Goal: Task Accomplishment & Management: Complete application form

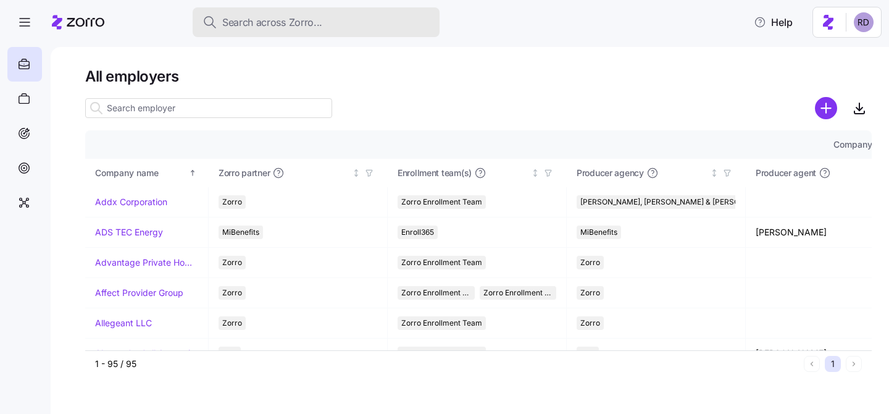
click at [288, 18] on span "Search across Zorro..." at bounding box center [272, 22] width 100 height 15
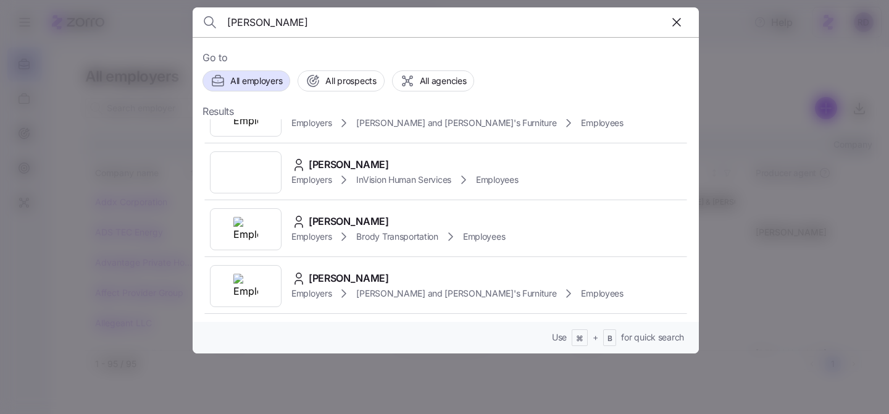
scroll to position [288, 0]
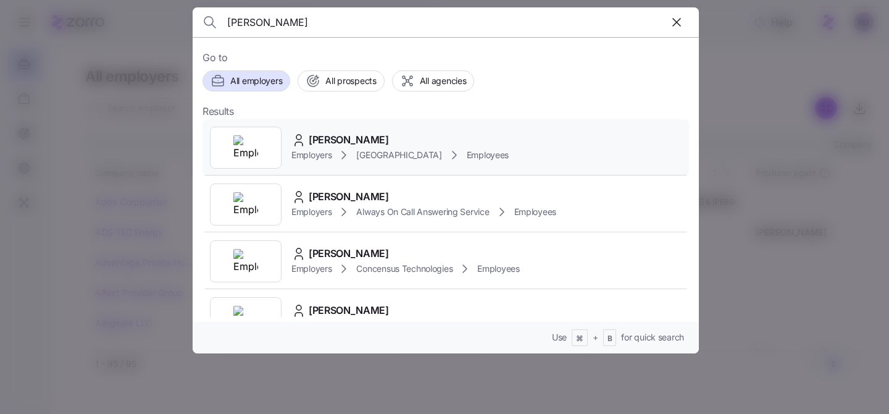
type input "[PERSON_NAME]"
click at [571, 149] on div "[PERSON_NAME] Employers [GEOGRAPHIC_DATA] Employees" at bounding box center [446, 147] width 487 height 57
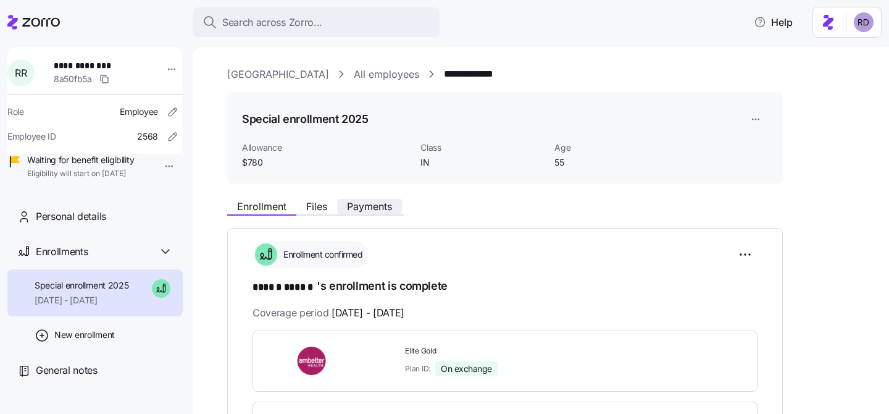
click at [360, 203] on span "Payments" at bounding box center [369, 206] width 45 height 10
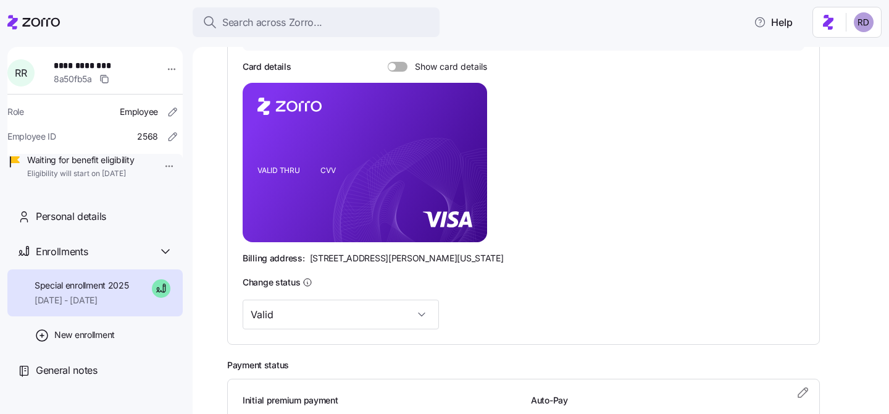
scroll to position [374, 0]
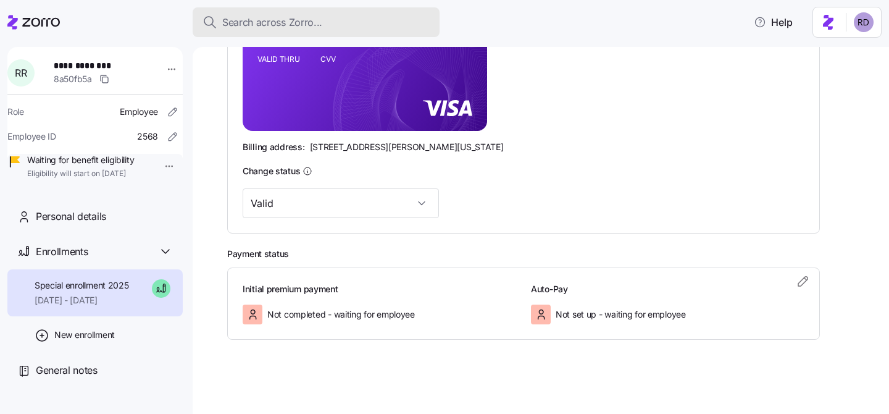
click at [262, 20] on span "Search across Zorro..." at bounding box center [272, 22] width 100 height 15
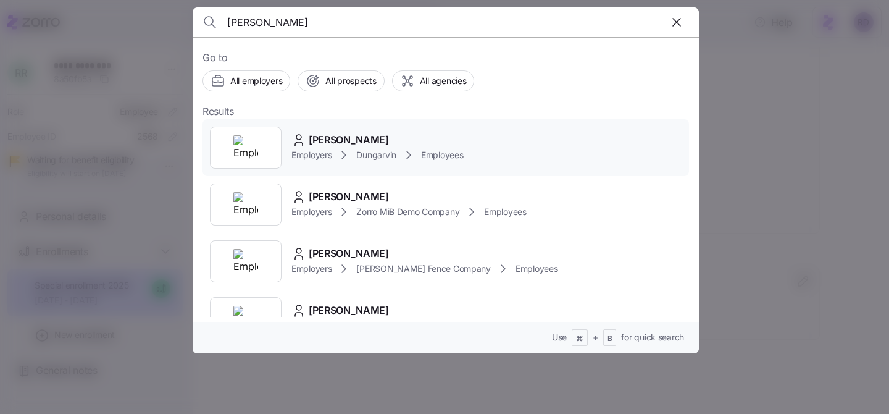
type input "[PERSON_NAME]"
click at [504, 134] on div "[PERSON_NAME] Employers Dungarvin Employees" at bounding box center [446, 147] width 487 height 57
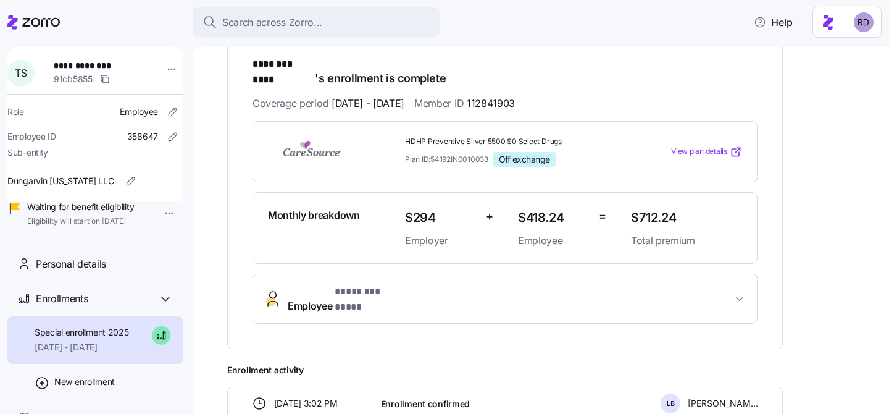
scroll to position [127, 0]
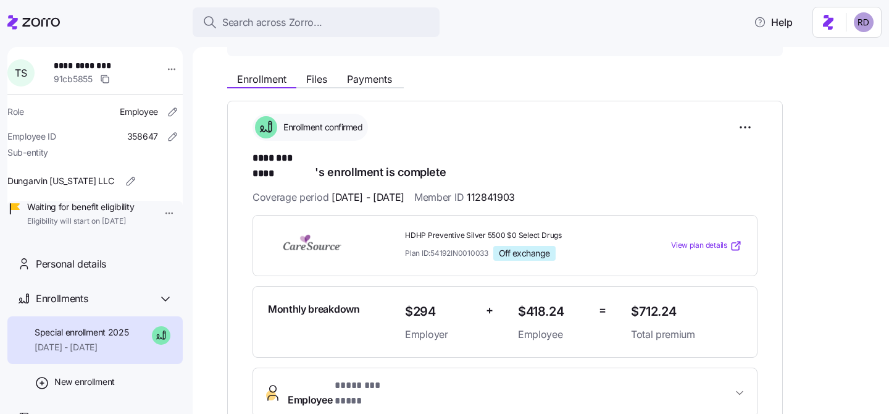
click at [372, 87] on div "Enrollment Files Payments" at bounding box center [315, 80] width 177 height 15
click at [372, 84] on span "Payments" at bounding box center [369, 79] width 45 height 10
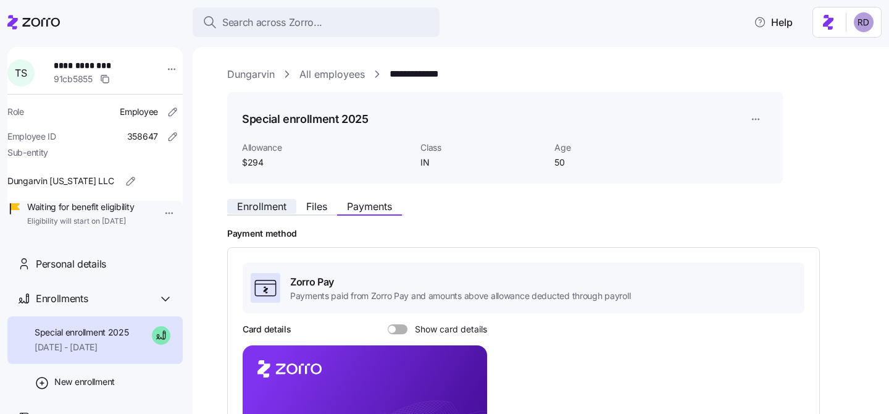
click at [274, 205] on span "Enrollment" at bounding box center [261, 206] width 49 height 10
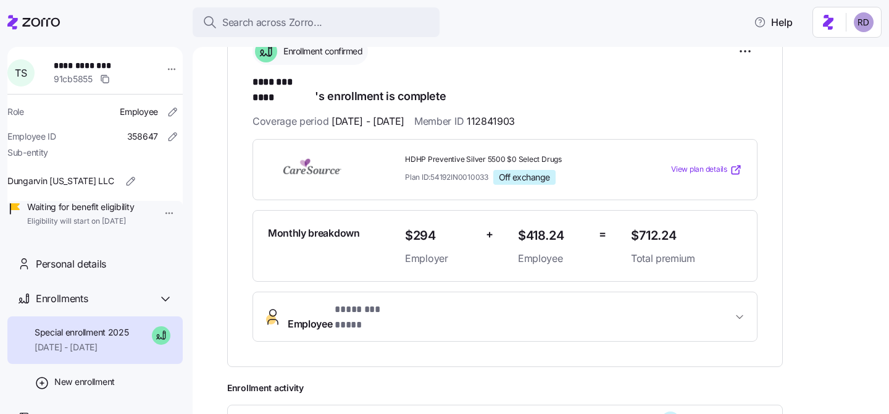
scroll to position [146, 0]
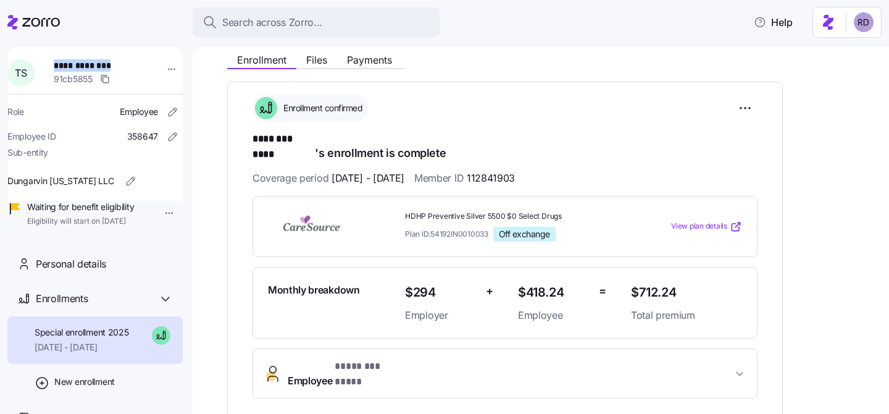
drag, startPoint x: 132, startPoint y: 63, endPoint x: 58, endPoint y: 61, distance: 74.1
click at [58, 61] on div "**********" at bounding box center [103, 72] width 108 height 37
copy span "**********"
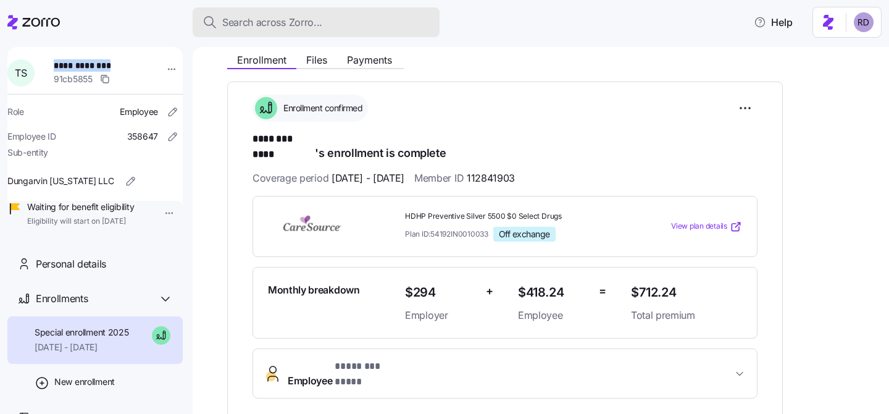
click at [304, 24] on span "Search across Zorro..." at bounding box center [272, 22] width 100 height 15
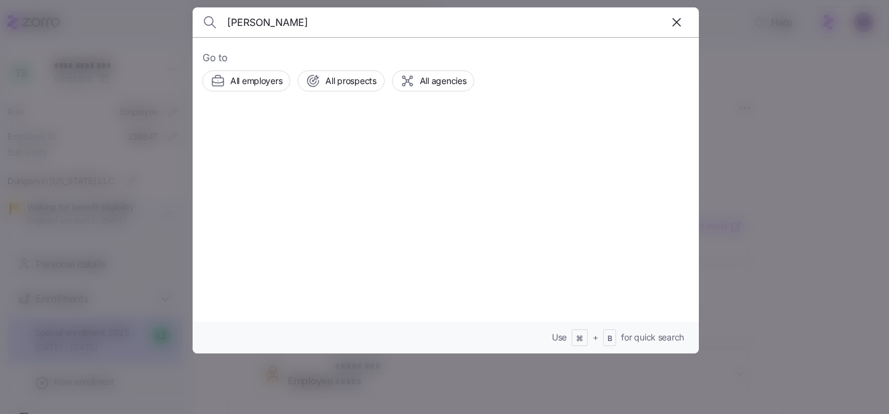
type input "[PERSON_NAME]"
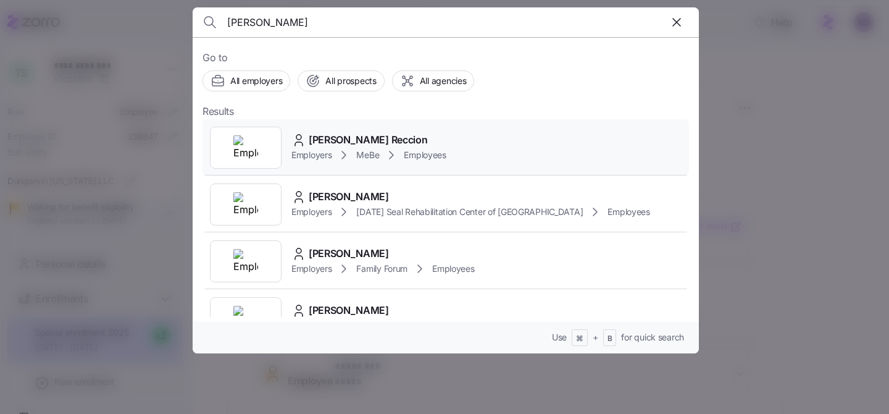
click at [442, 143] on div "[PERSON_NAME] Reccion" at bounding box center [368, 139] width 155 height 15
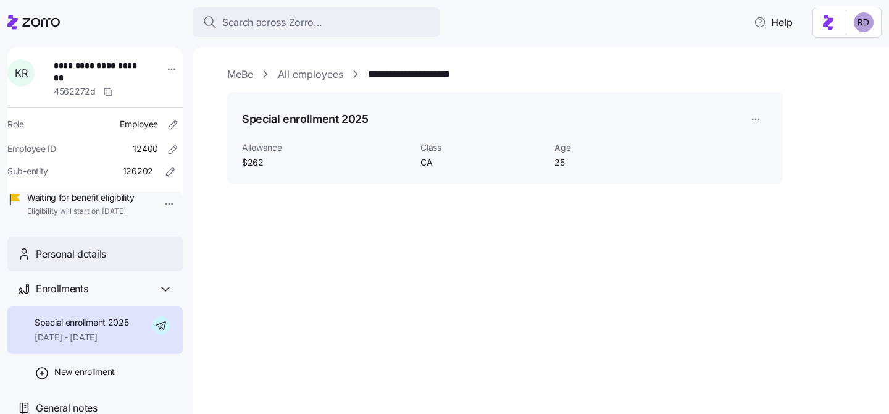
scroll to position [23, 0]
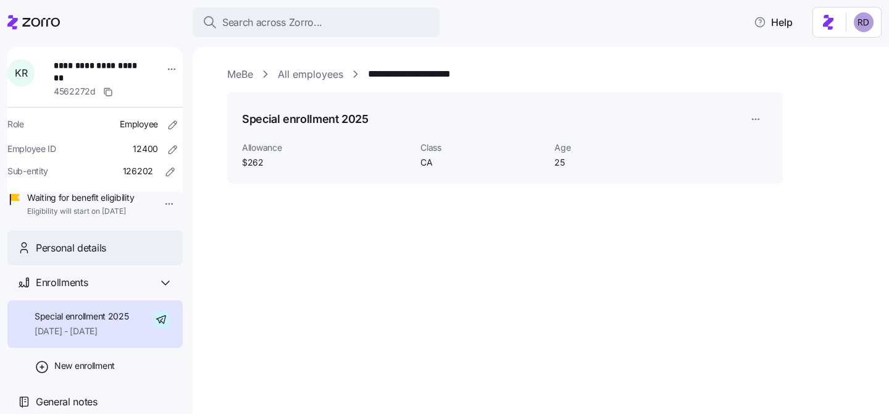
click at [88, 256] on div "Personal details" at bounding box center [94, 247] width 175 height 35
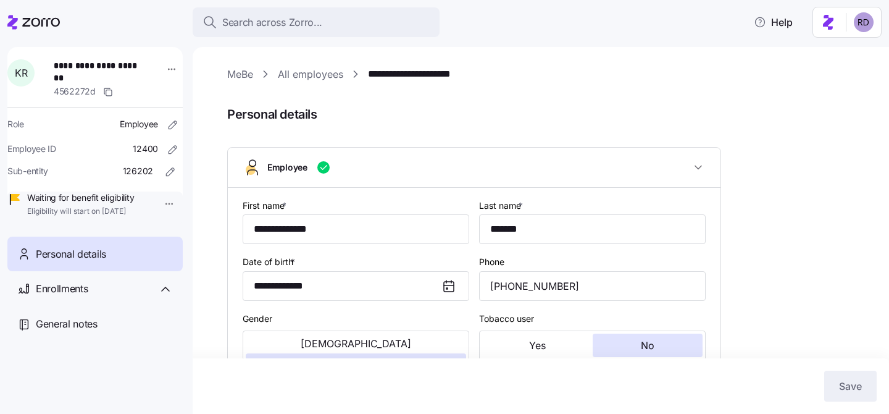
type input "CA"
click at [101, 296] on div "Enrollments" at bounding box center [104, 288] width 137 height 15
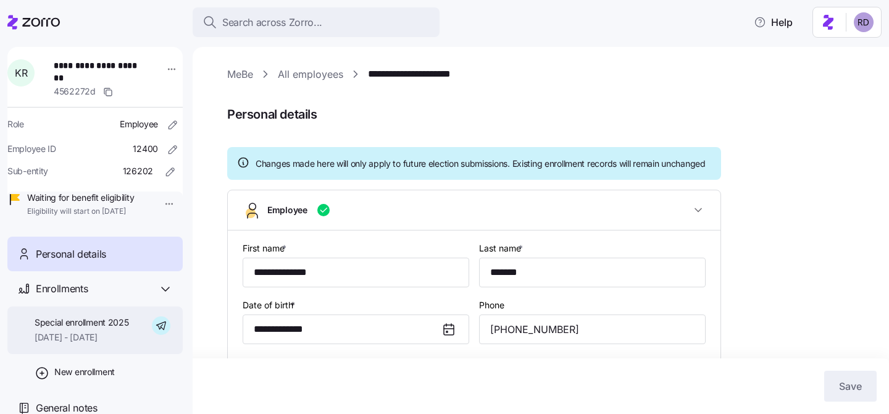
click at [96, 329] on span "Special enrollment 2025" at bounding box center [82, 322] width 94 height 12
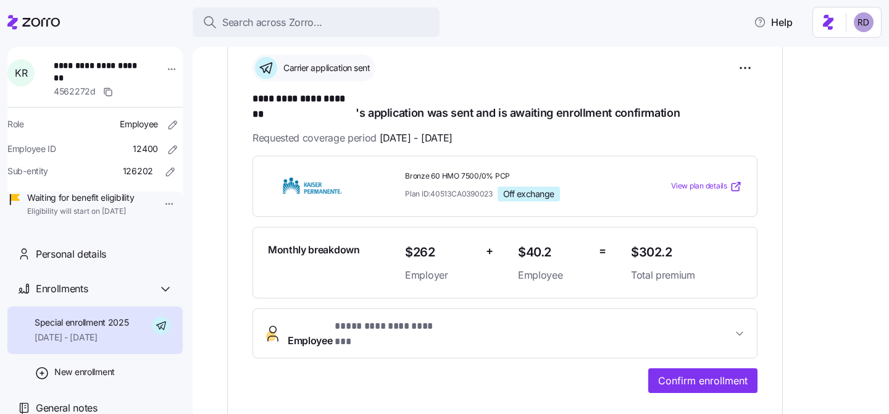
scroll to position [188, 0]
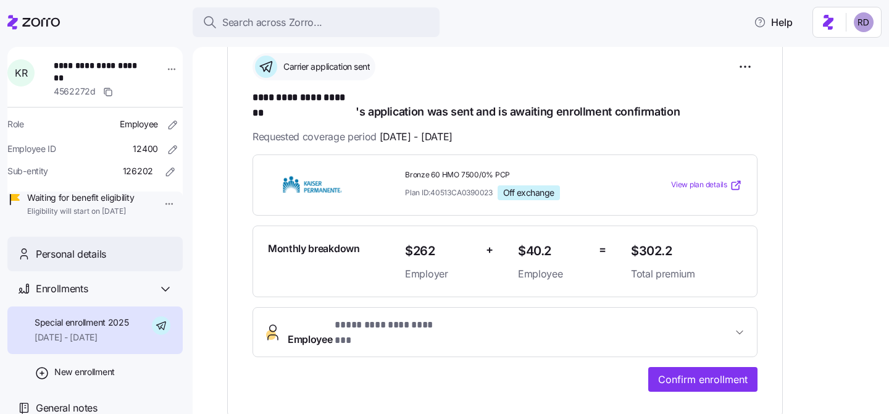
click at [97, 262] on span "Personal details" at bounding box center [71, 253] width 70 height 15
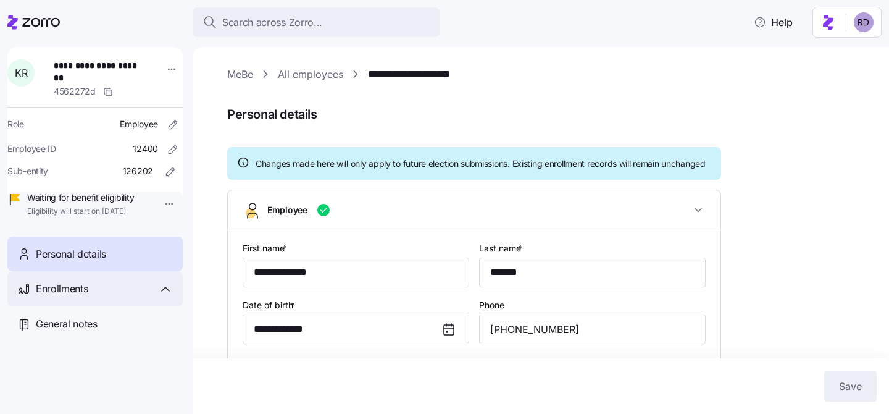
click at [83, 295] on div "Enrollments" at bounding box center [94, 288] width 175 height 35
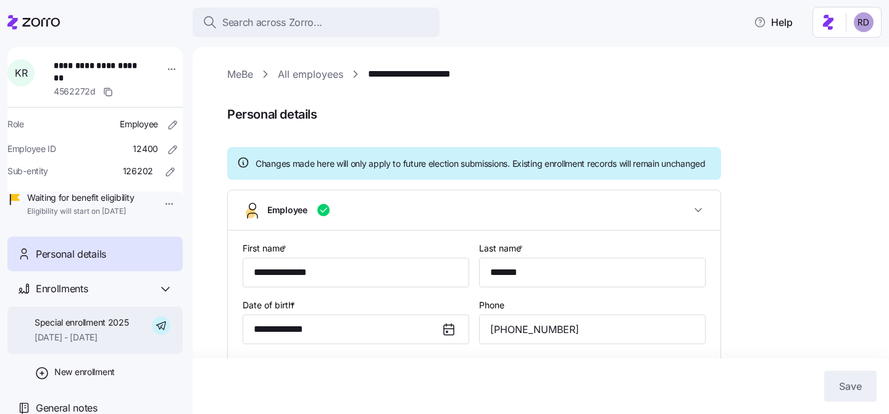
click at [86, 343] on span "[DATE] - [DATE]" at bounding box center [82, 337] width 94 height 12
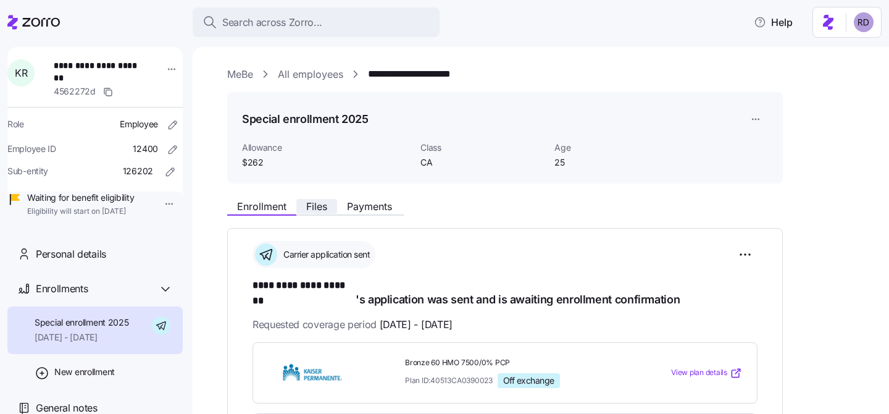
click at [322, 203] on span "Files" at bounding box center [316, 206] width 21 height 10
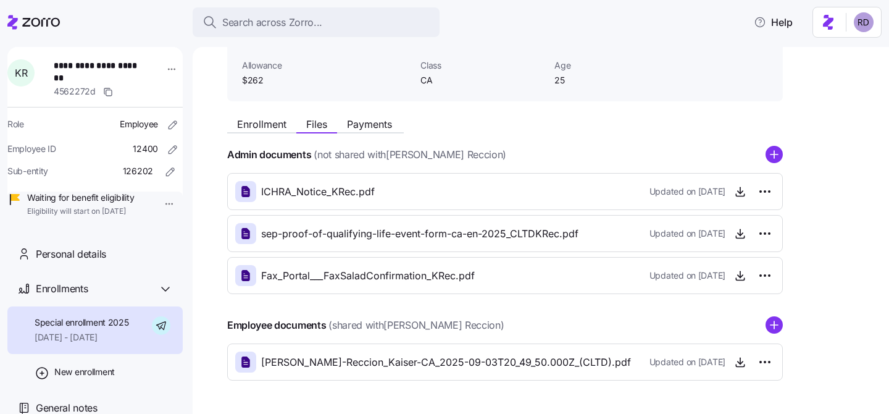
scroll to position [83, 0]
click at [256, 114] on div "Enrollment Files Payments" at bounding box center [505, 122] width 556 height 22
click at [256, 119] on span "Enrollment" at bounding box center [261, 124] width 49 height 10
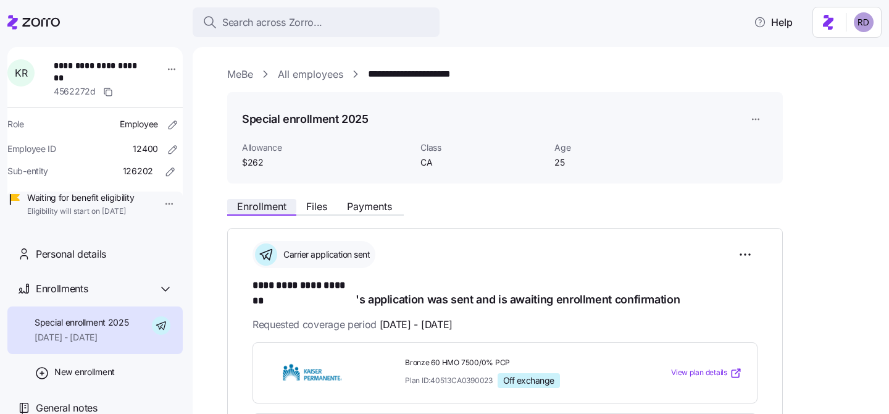
click at [293, 199] on button "Enrollment" at bounding box center [261, 206] width 69 height 15
click at [318, 201] on span "Files" at bounding box center [316, 206] width 21 height 10
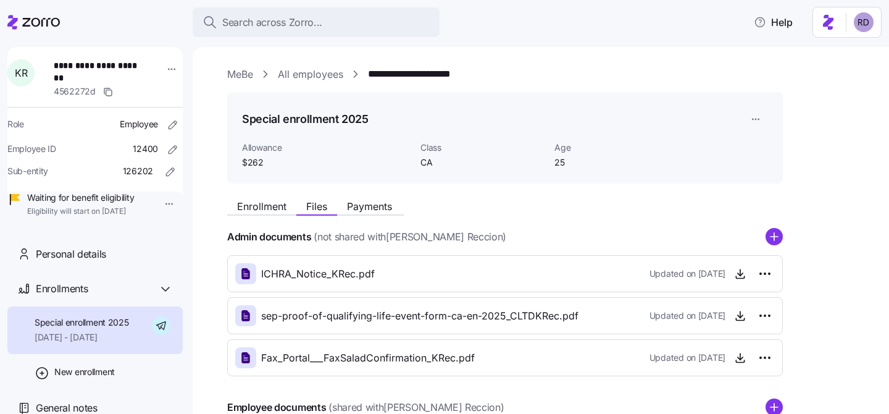
scroll to position [123, 0]
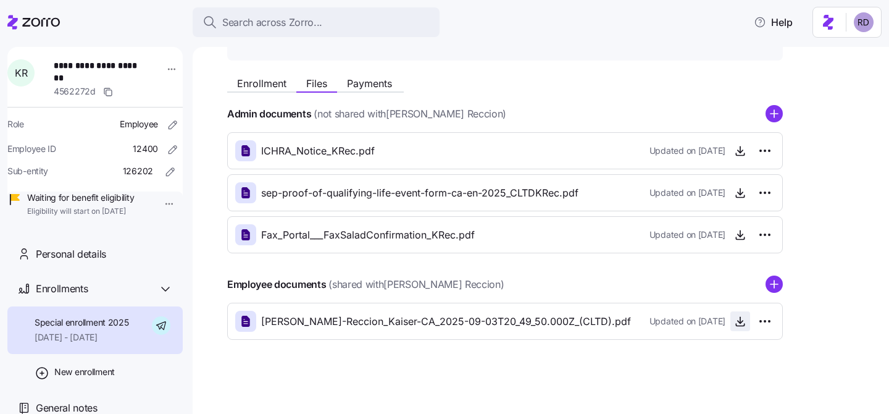
click at [743, 321] on icon "button" at bounding box center [740, 321] width 12 height 12
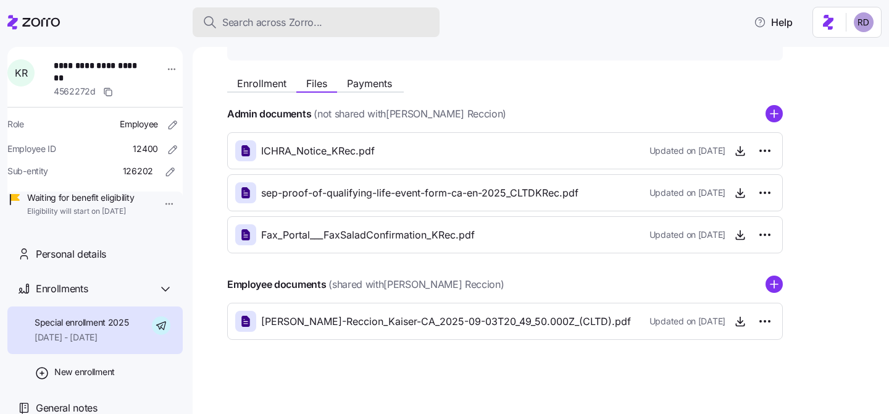
click at [331, 19] on div "Search across Zorro..." at bounding box center [316, 22] width 227 height 15
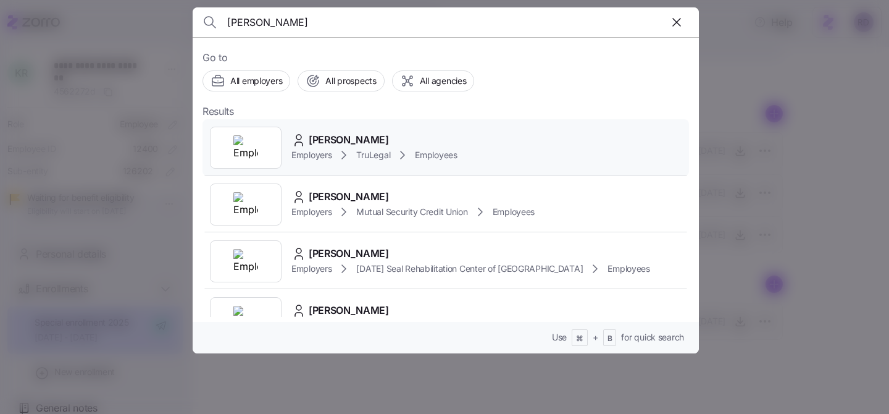
type input "[PERSON_NAME]"
click at [338, 122] on div "[PERSON_NAME] Employers TruLegal Employees" at bounding box center [446, 147] width 487 height 57
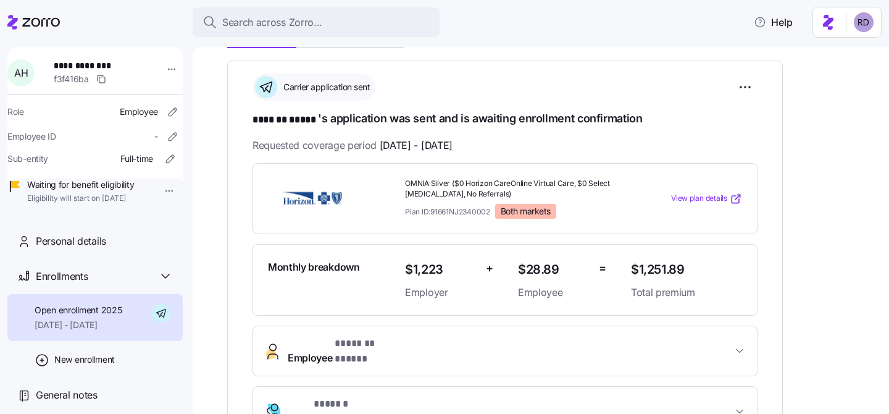
scroll to position [206, 0]
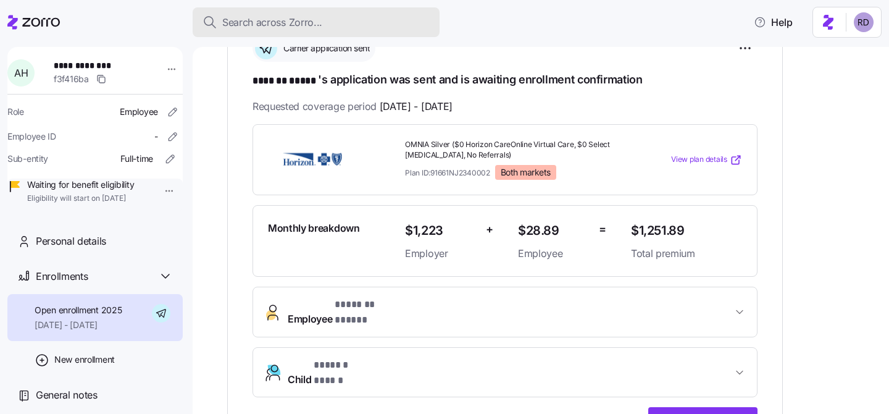
click at [318, 20] on span "Search across Zorro..." at bounding box center [272, 22] width 100 height 15
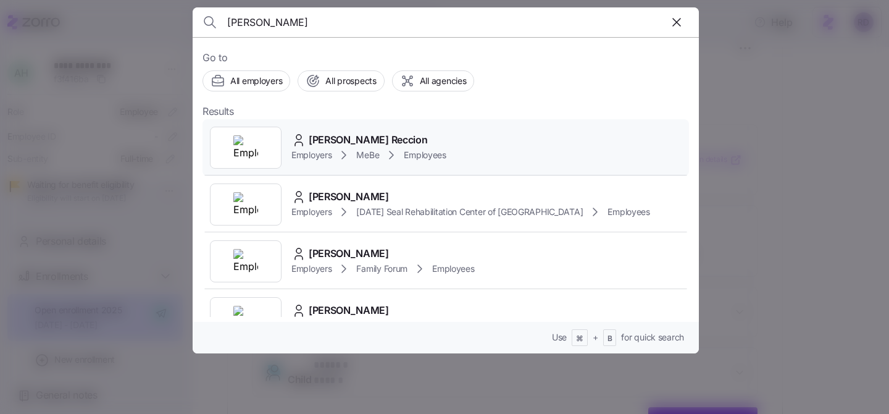
type input "[PERSON_NAME]"
click at [492, 143] on div "[PERSON_NAME] Reccion Employers MeBe Employees" at bounding box center [446, 147] width 487 height 57
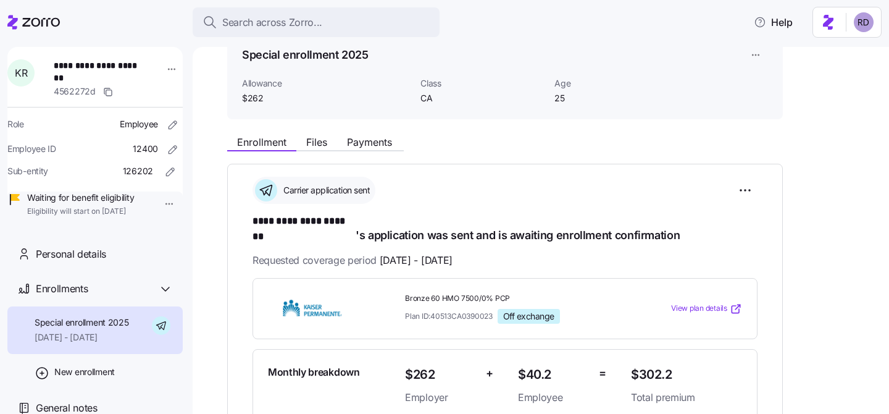
scroll to position [396, 0]
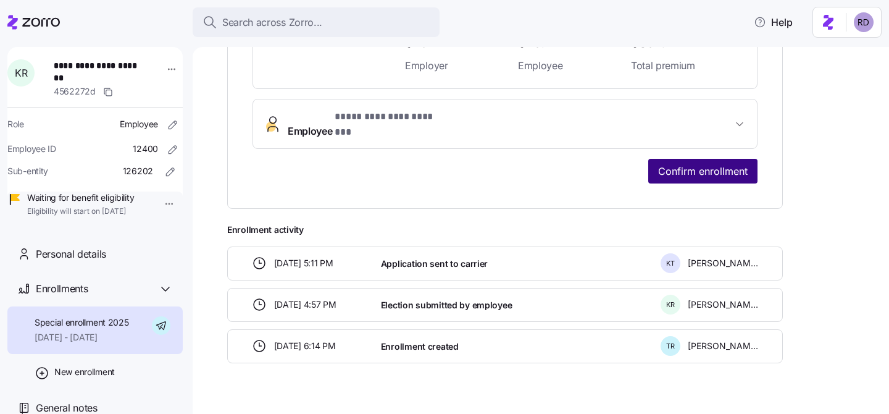
click at [704, 164] on span "Confirm enrollment" at bounding box center [703, 171] width 90 height 15
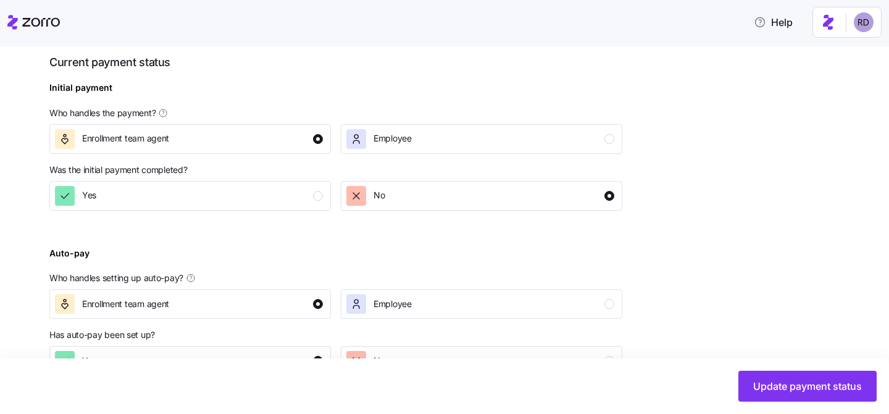
scroll to position [468, 0]
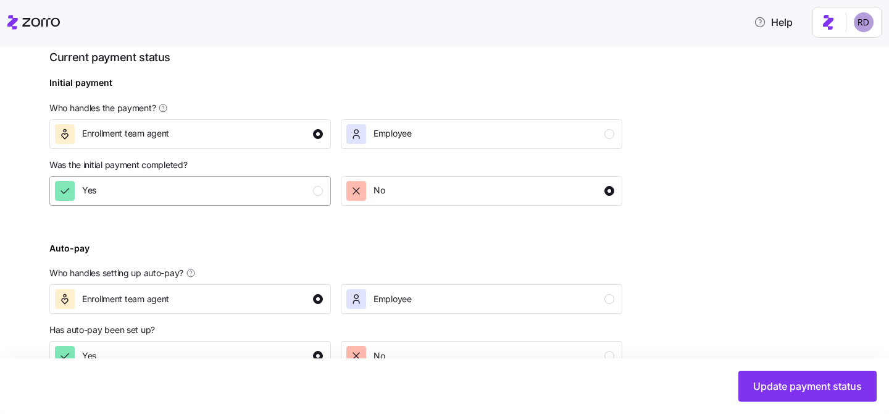
click at [250, 195] on div "Yes" at bounding box center [189, 191] width 268 height 20
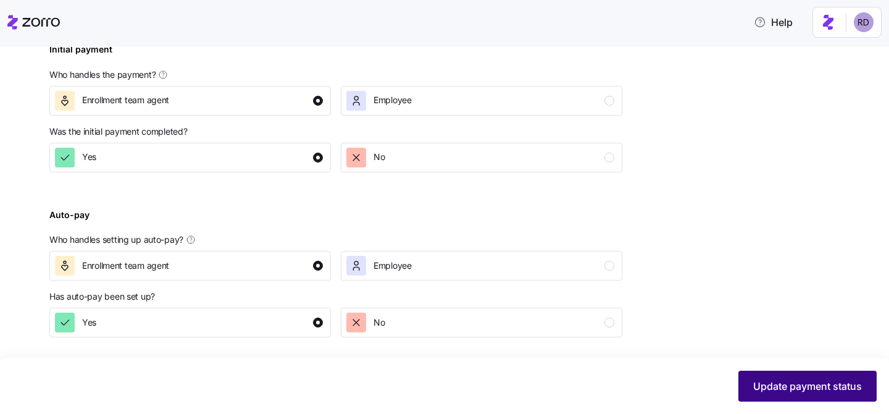
click at [797, 387] on span "Update payment status" at bounding box center [807, 386] width 109 height 15
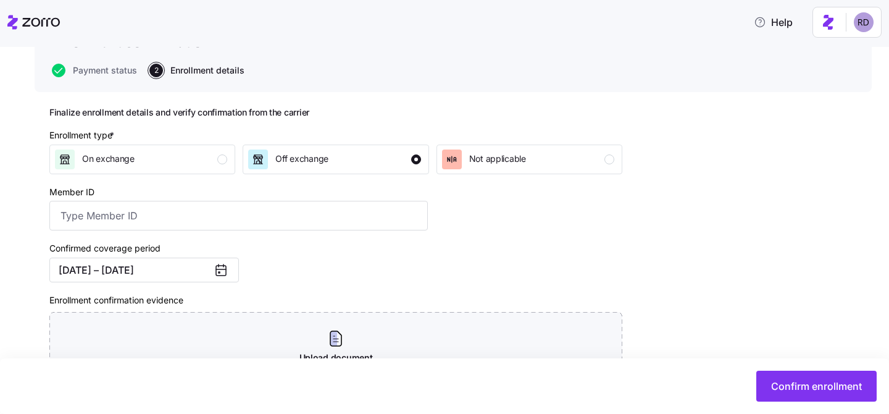
scroll to position [106, 0]
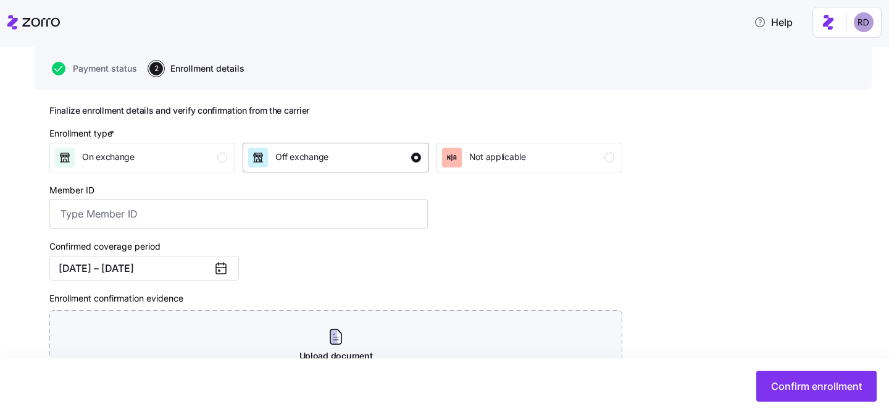
click at [303, 156] on span "Off exchange" at bounding box center [301, 157] width 53 height 12
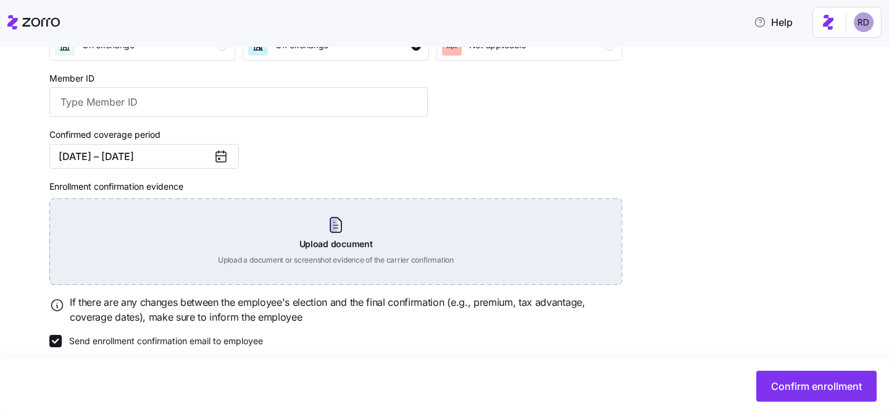
scroll to position [229, 0]
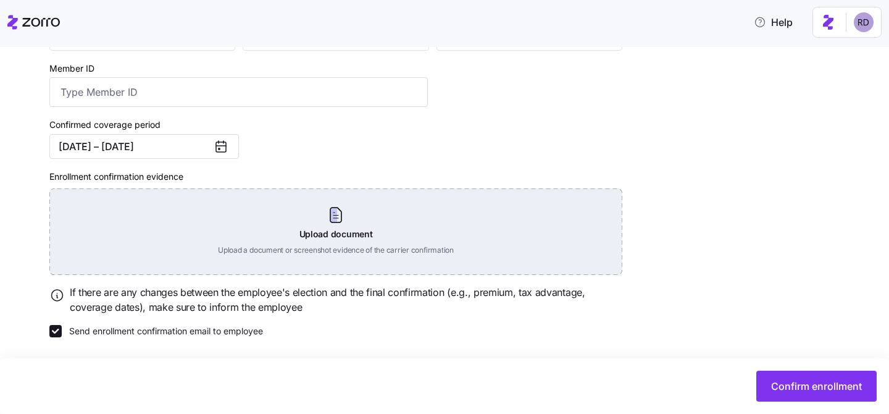
click at [204, 218] on div "Upload document Upload a document or screenshot evidence of the carrier confirm…" at bounding box center [335, 231] width 573 height 86
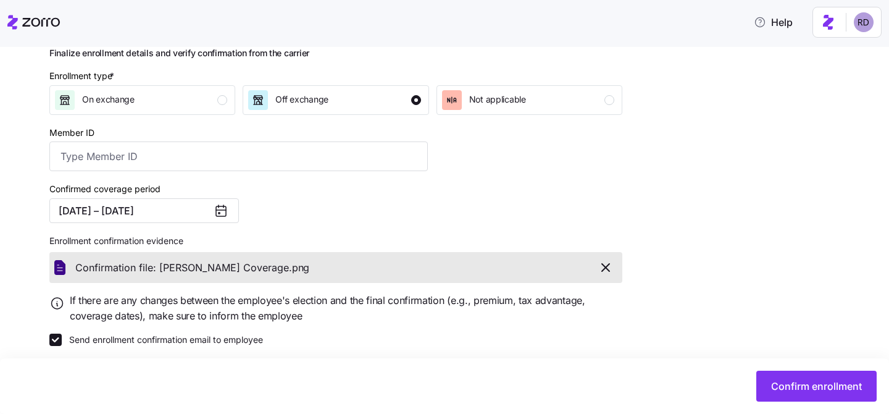
scroll to position [173, 0]
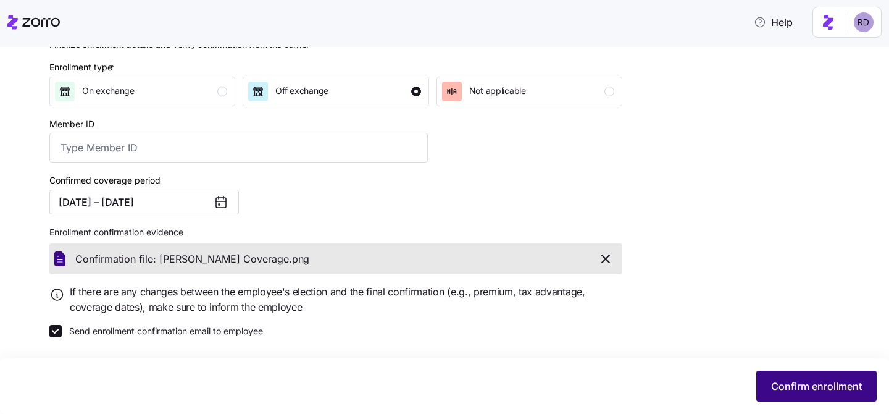
click at [857, 377] on button "Confirm enrollment" at bounding box center [817, 386] width 120 height 31
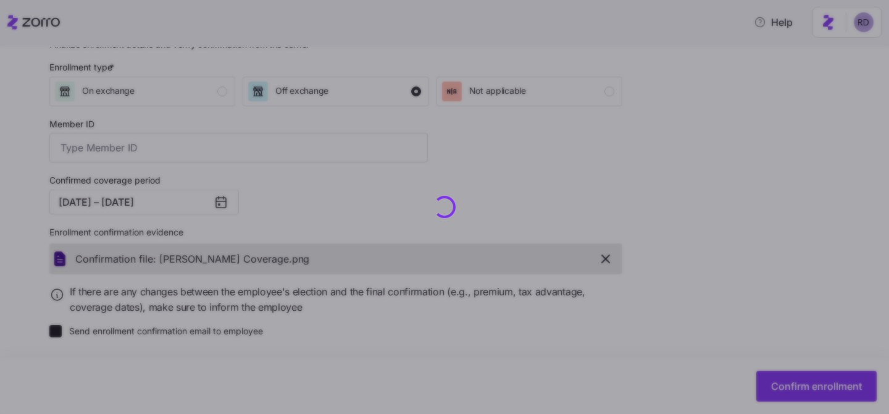
checkbox input "false"
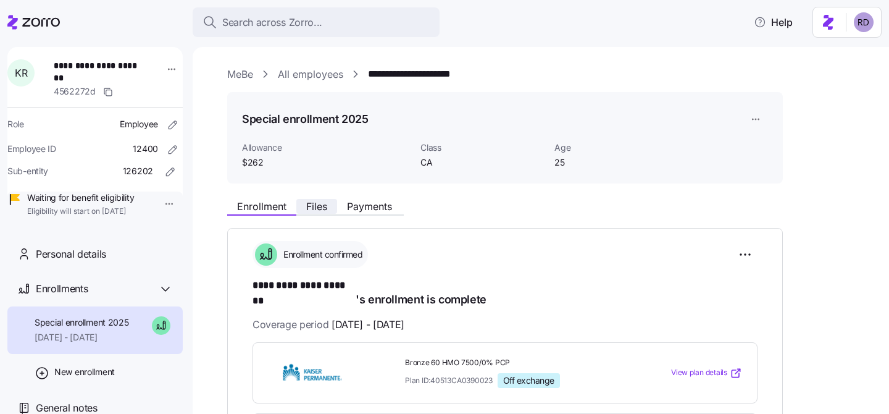
click at [306, 208] on span "Files" at bounding box center [316, 206] width 21 height 10
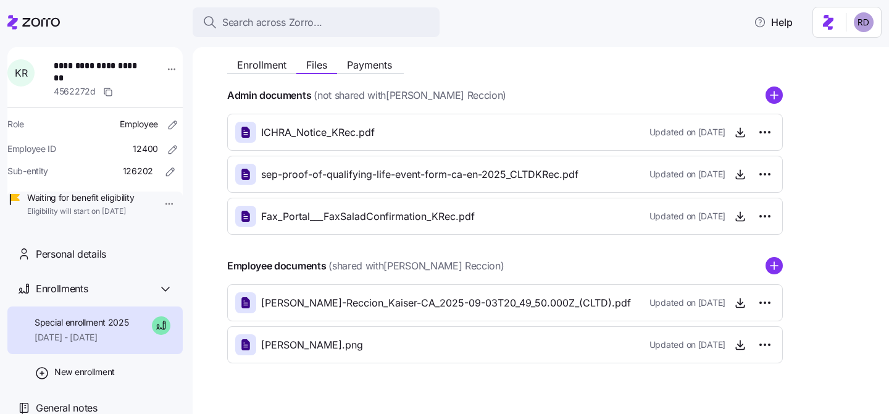
scroll to position [141, 0]
click at [777, 94] on circle "add icon" at bounding box center [774, 96] width 16 height 16
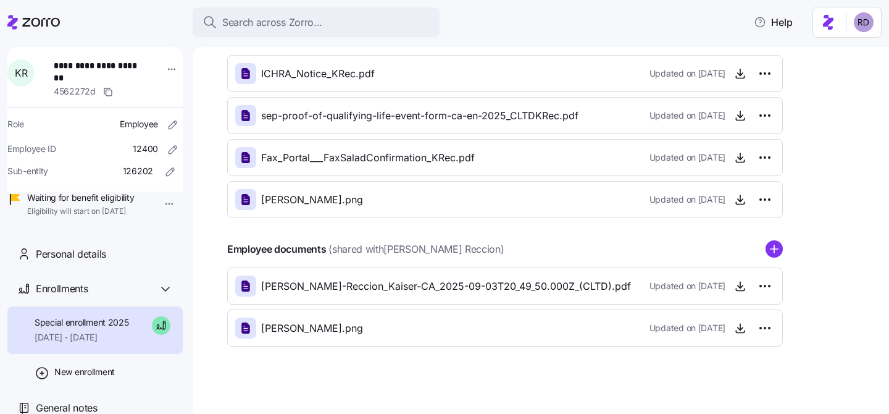
scroll to position [203, 0]
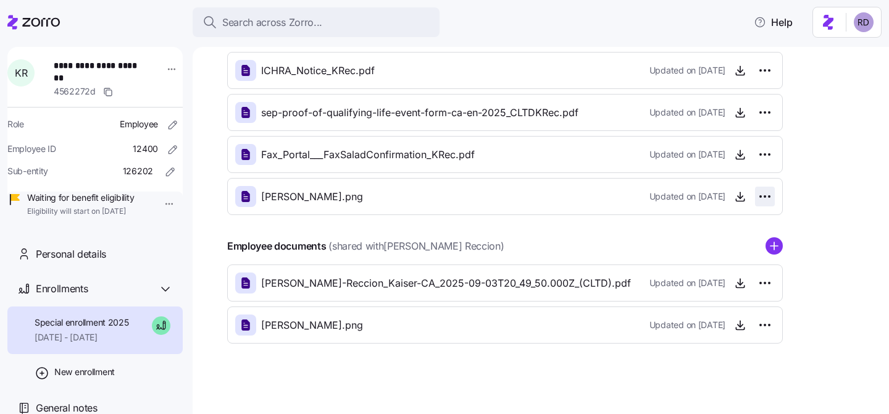
click at [763, 195] on html "**********" at bounding box center [444, 203] width 889 height 406
click at [805, 192] on html "**********" at bounding box center [444, 203] width 889 height 406
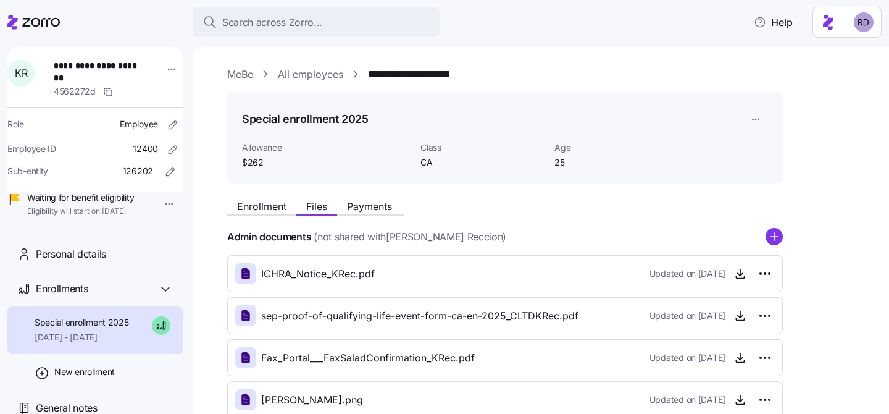
click at [293, 214] on div "Enrollment Files Payments" at bounding box center [315, 208] width 177 height 15
click at [277, 205] on span "Enrollment" at bounding box center [261, 206] width 49 height 10
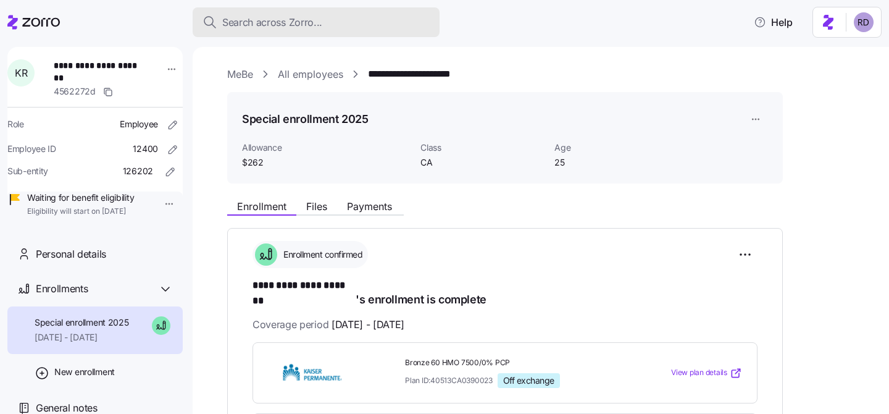
click at [334, 20] on div "Search across Zorro..." at bounding box center [316, 22] width 227 height 15
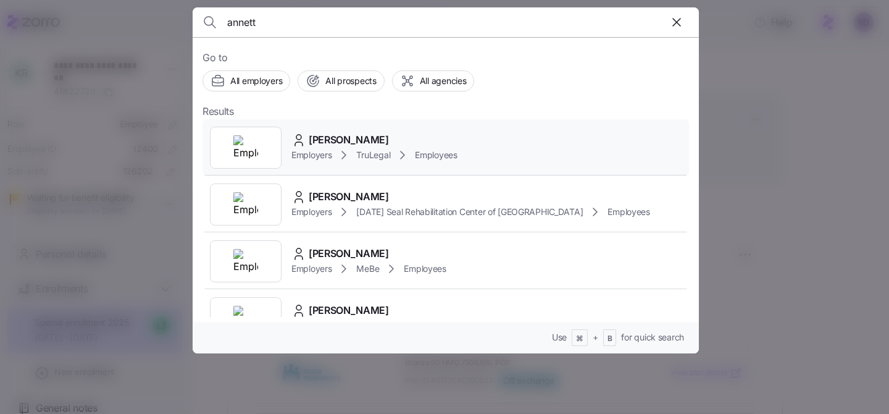
type input "annett"
click at [419, 133] on div "[PERSON_NAME]" at bounding box center [374, 139] width 166 height 15
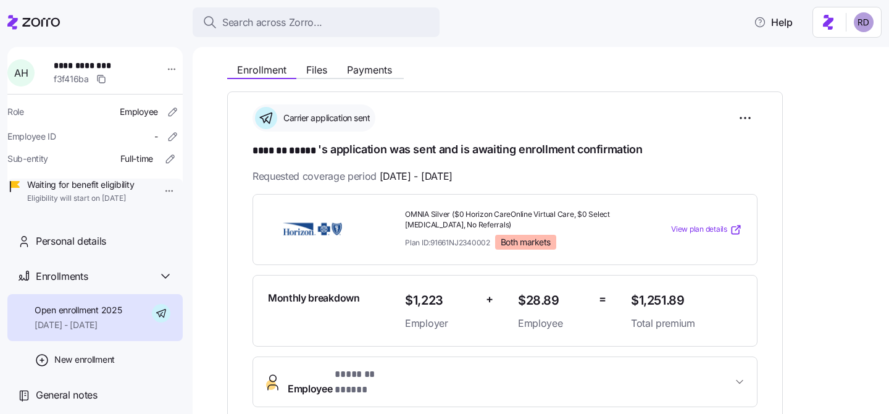
scroll to position [141, 0]
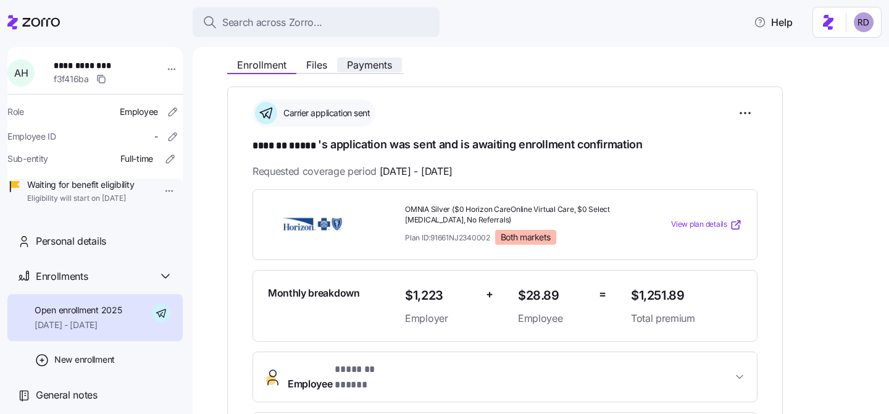
click at [380, 60] on span "Payments" at bounding box center [369, 65] width 45 height 10
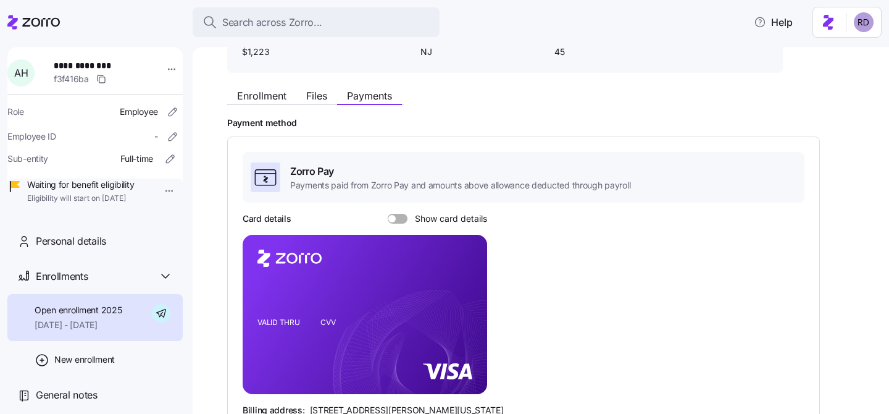
scroll to position [48, 0]
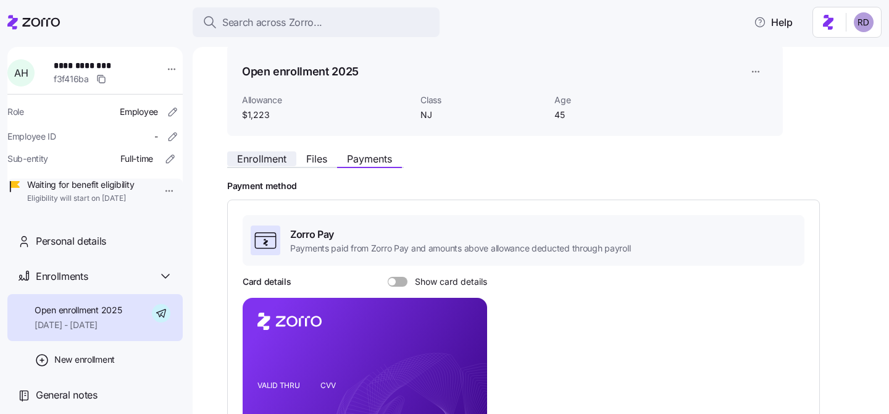
click at [276, 164] on span "Enrollment" at bounding box center [261, 159] width 49 height 10
